Goal: Task Accomplishment & Management: Use online tool/utility

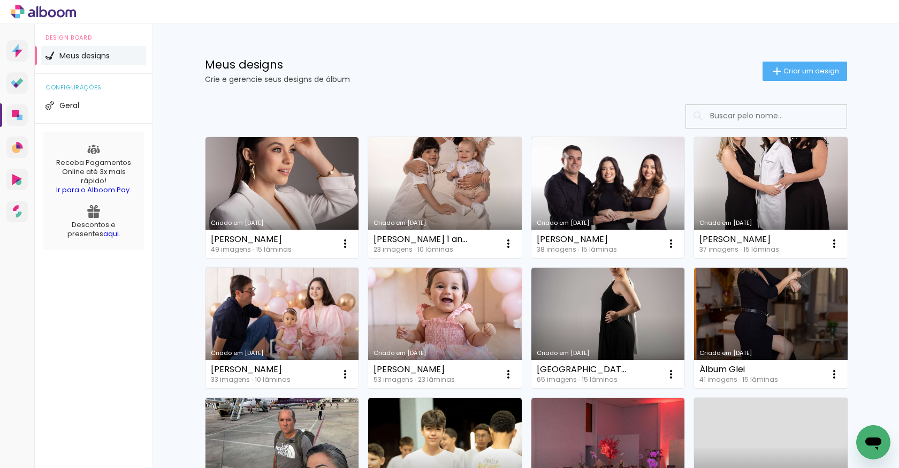
click at [451, 210] on link "Criado em [DATE]" at bounding box center [445, 197] width 154 height 121
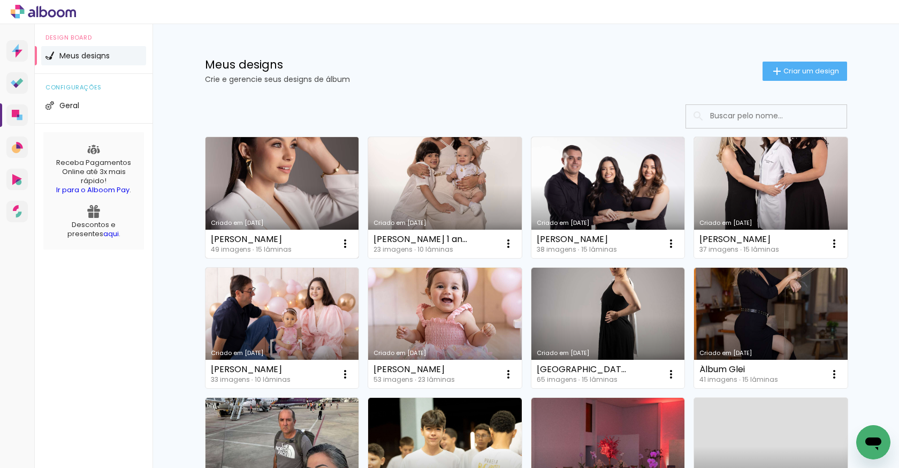
click at [278, 230] on div "Camila Urbinati 49 imagens ∙ 15 lâminas Abrir Fazer uma cópia Excluir" at bounding box center [282, 244] width 154 height 28
click at [303, 212] on link "Criado em [DATE]" at bounding box center [282, 197] width 154 height 121
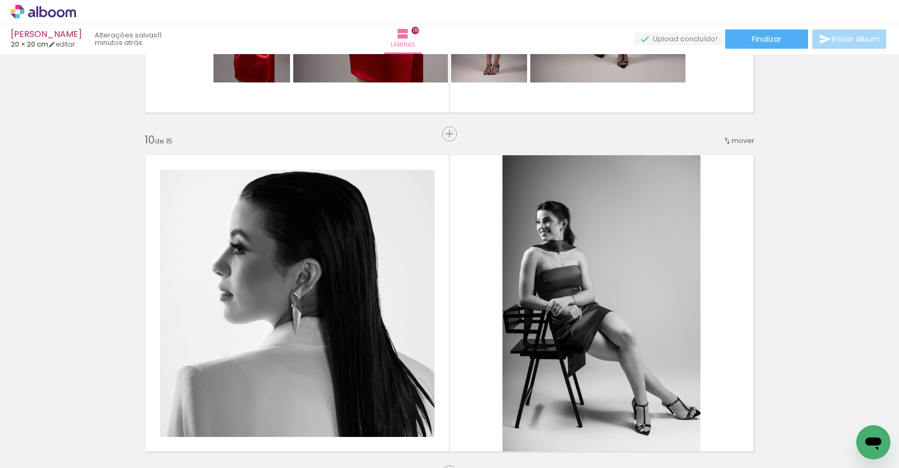
scroll to position [1865, 0]
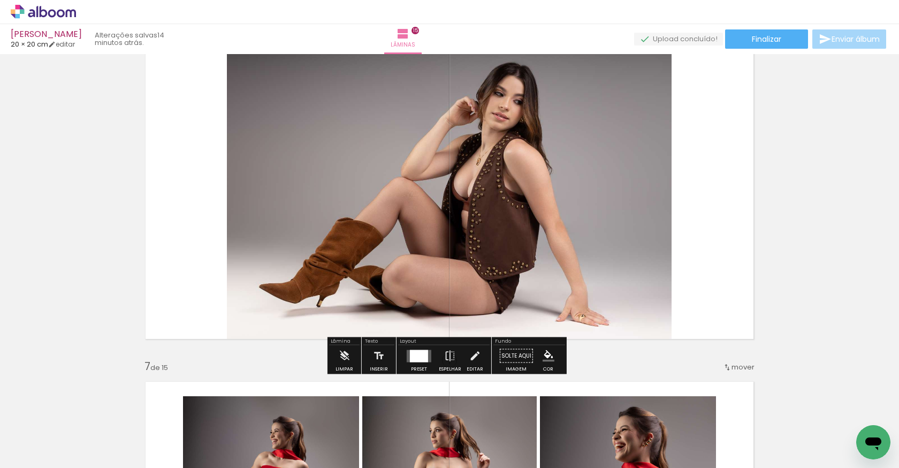
scroll to position [1335, 0]
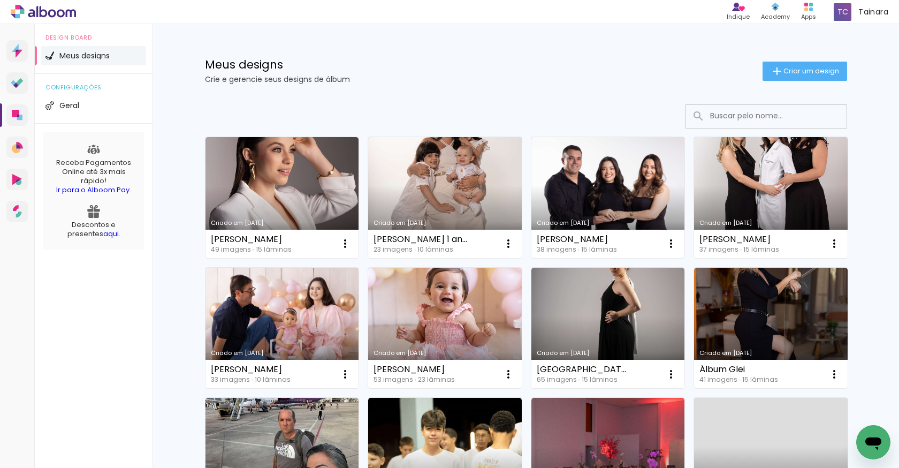
click at [720, 117] on input at bounding box center [781, 116] width 152 height 22
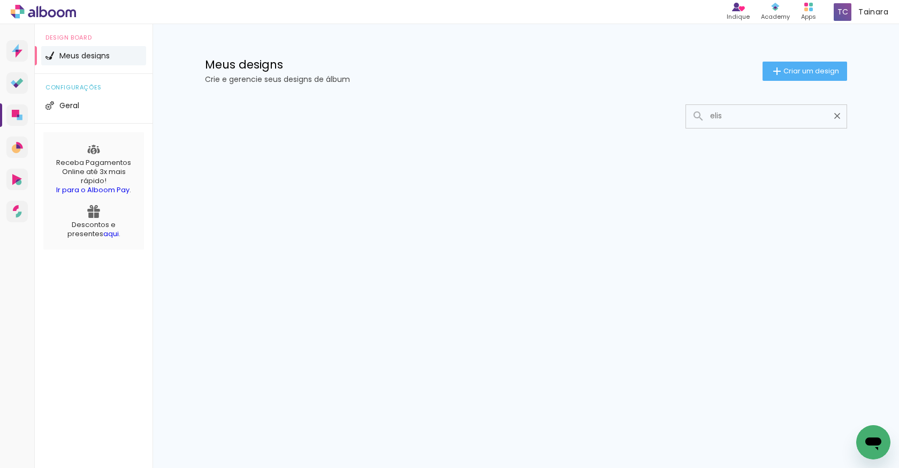
type input "[PERSON_NAME]"
drag, startPoint x: 738, startPoint y: 114, endPoint x: 696, endPoint y: 113, distance: 42.3
click at [696, 113] on div "[PERSON_NAME]" at bounding box center [766, 116] width 161 height 22
